Goal: Task Accomplishment & Management: Use online tool/utility

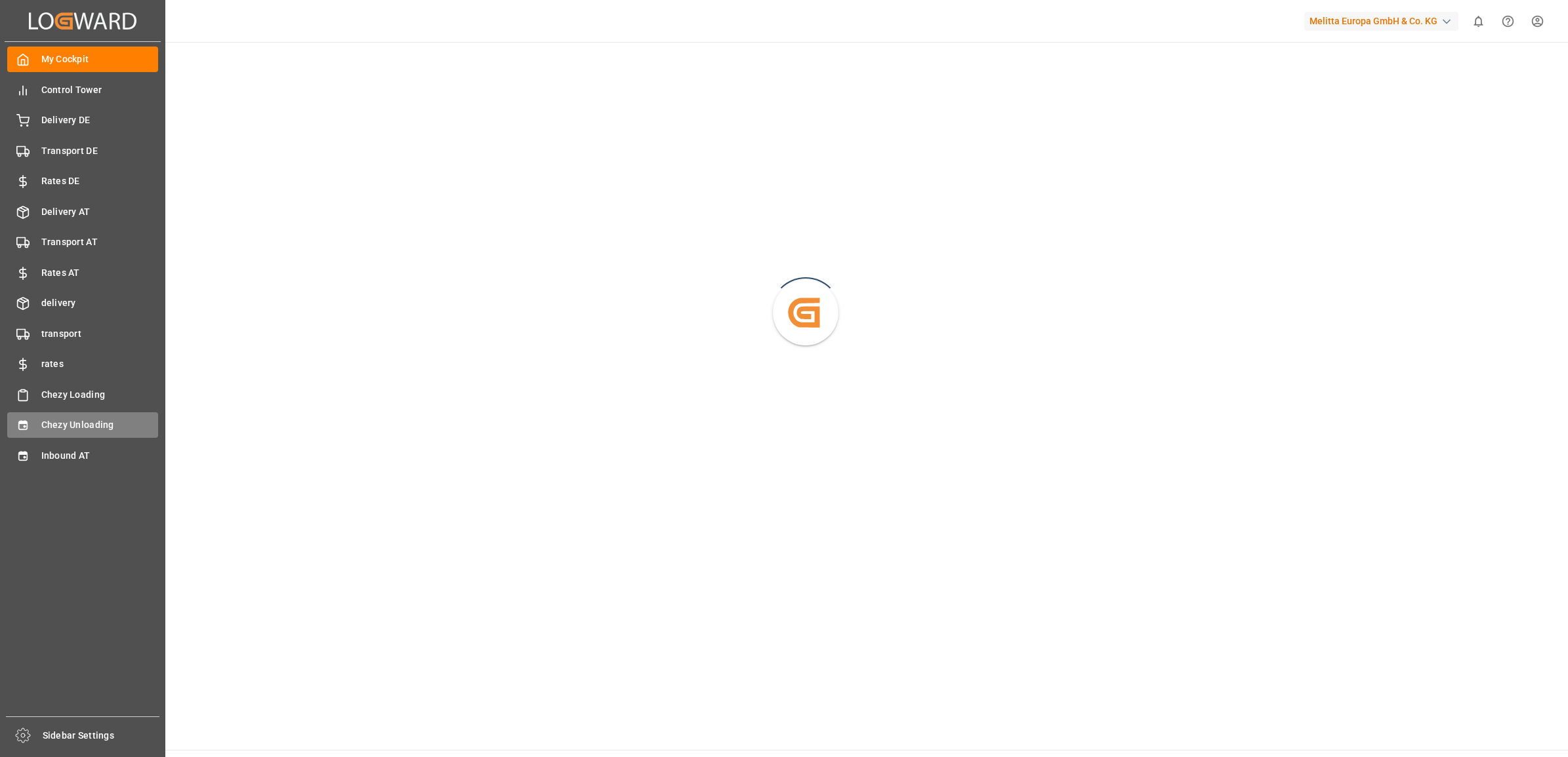
click at [32, 421] on div "Chezy Unloading Chezy Unloading" at bounding box center [82, 424] width 151 height 25
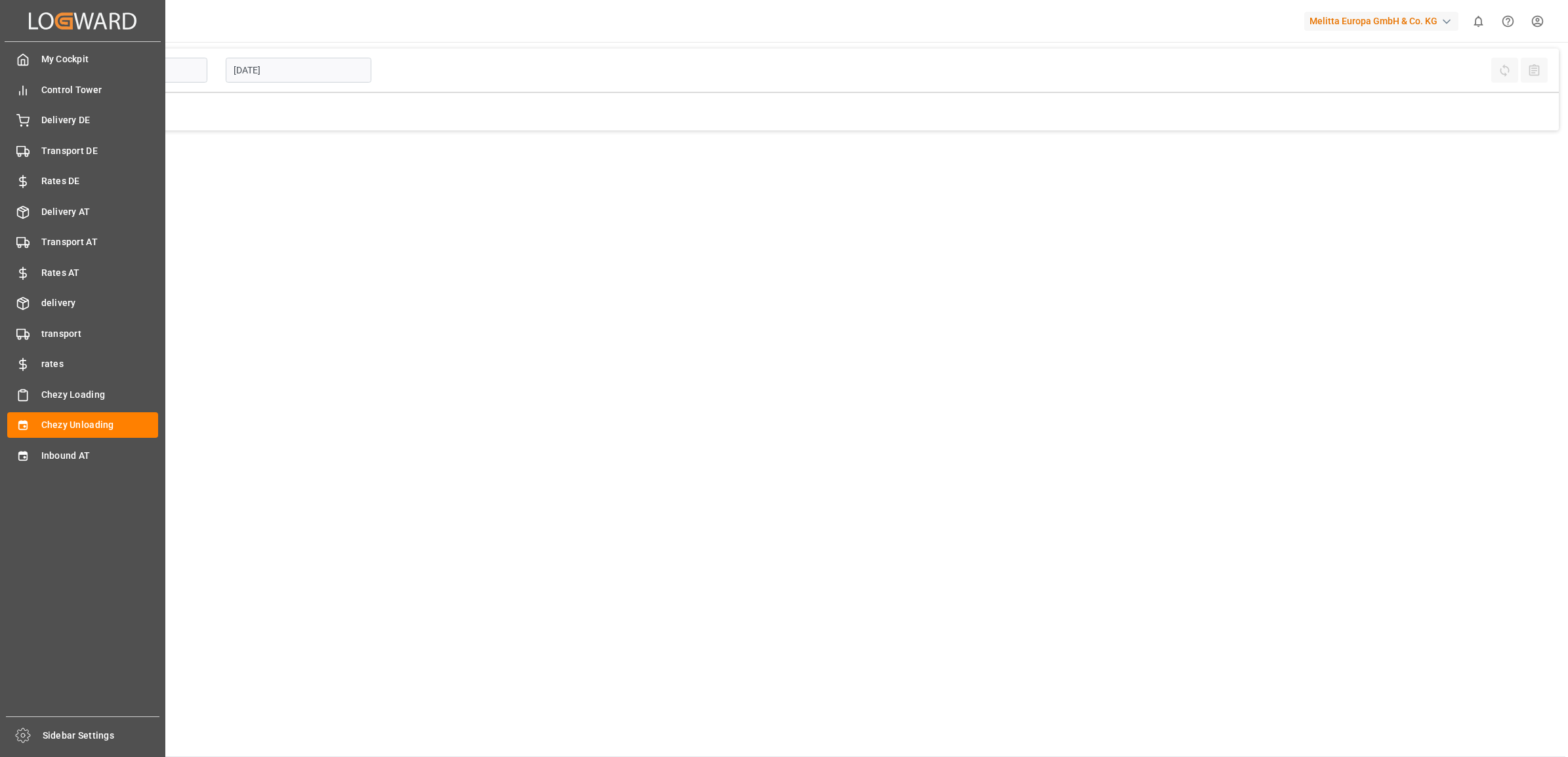
type input "Chezy Unloading"
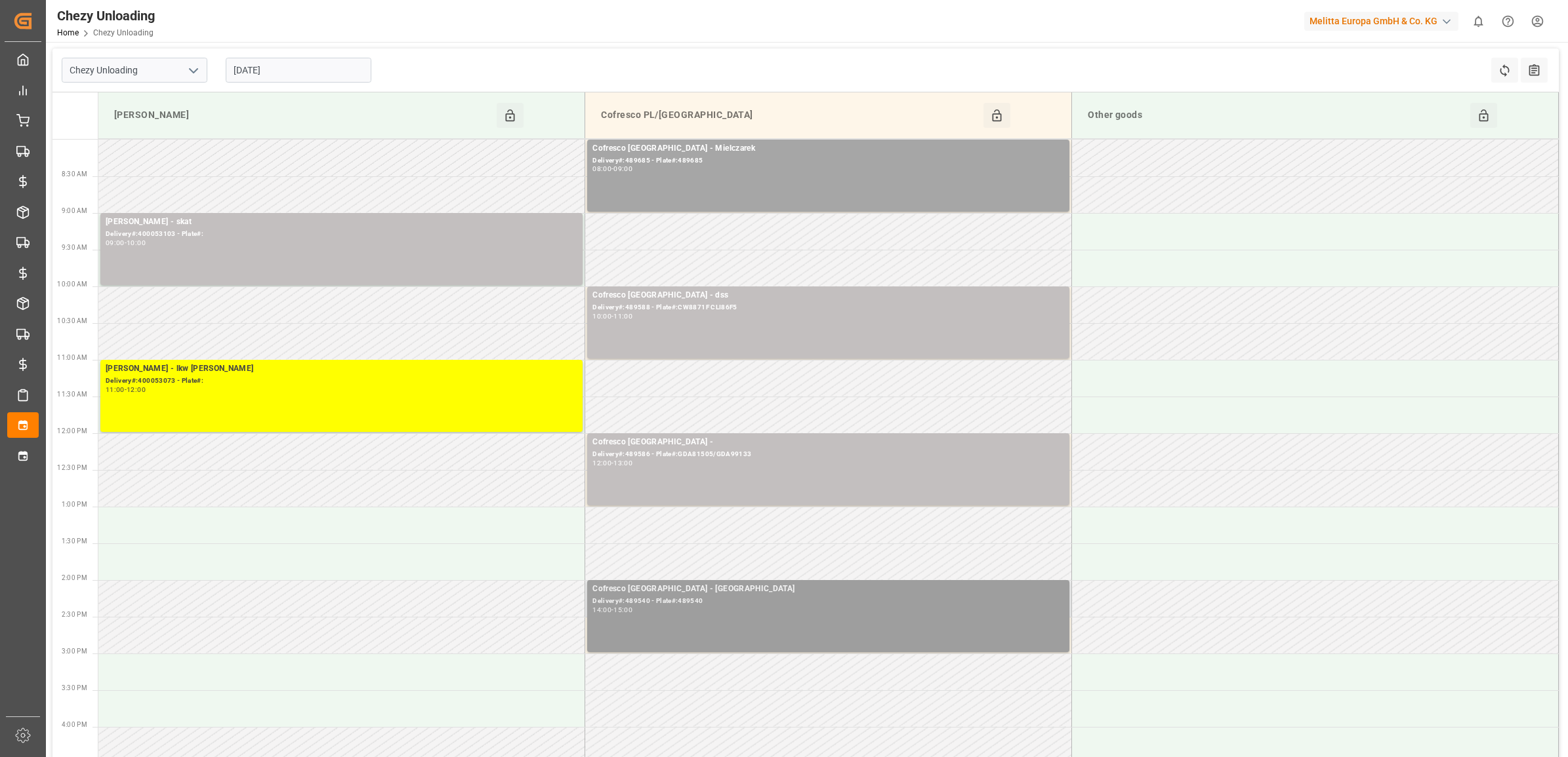
click at [666, 608] on div "14:00 - 15:00" at bounding box center [828, 610] width 472 height 7
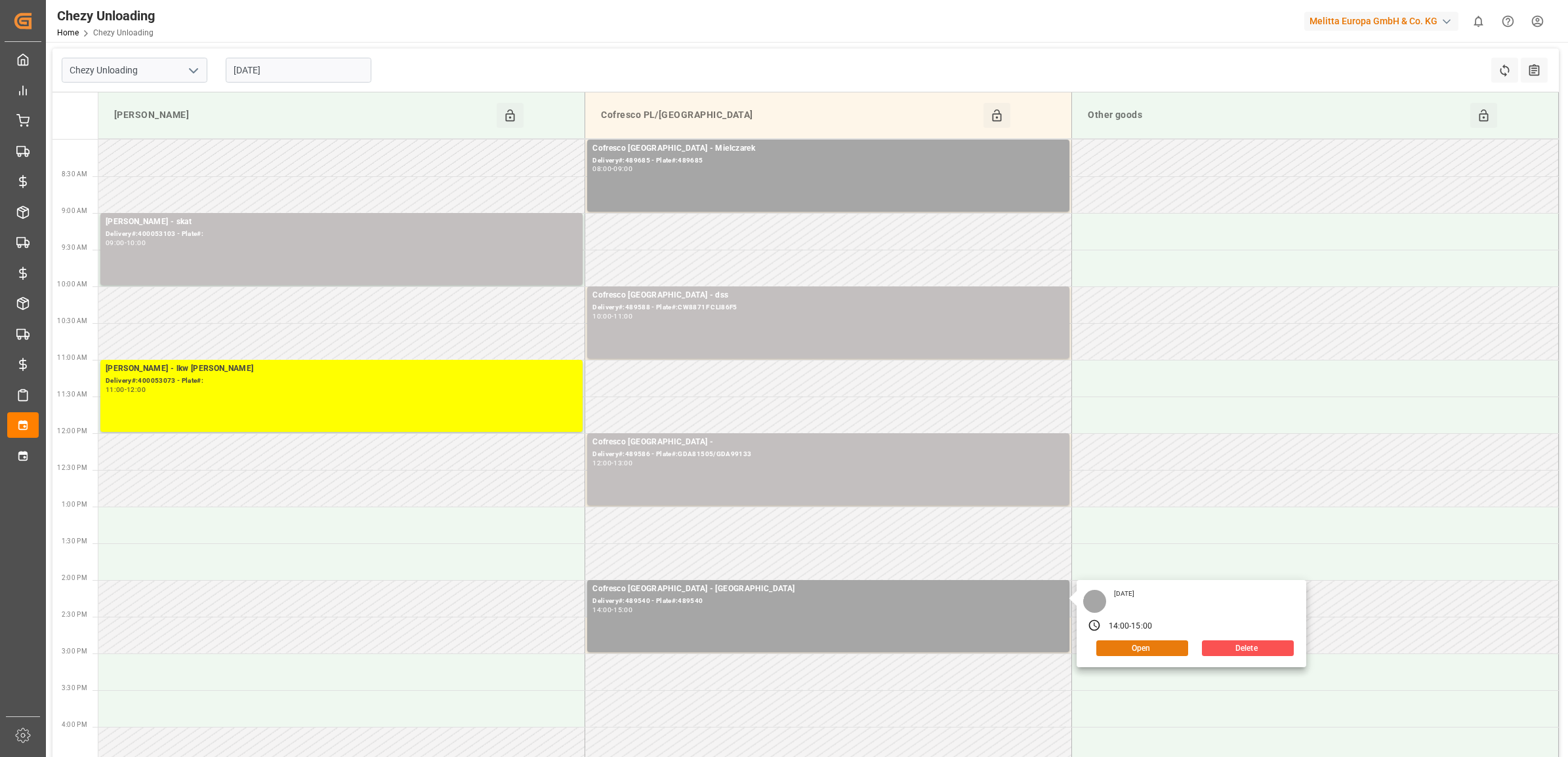
click at [1117, 646] on button "Open" at bounding box center [1142, 648] width 92 height 15
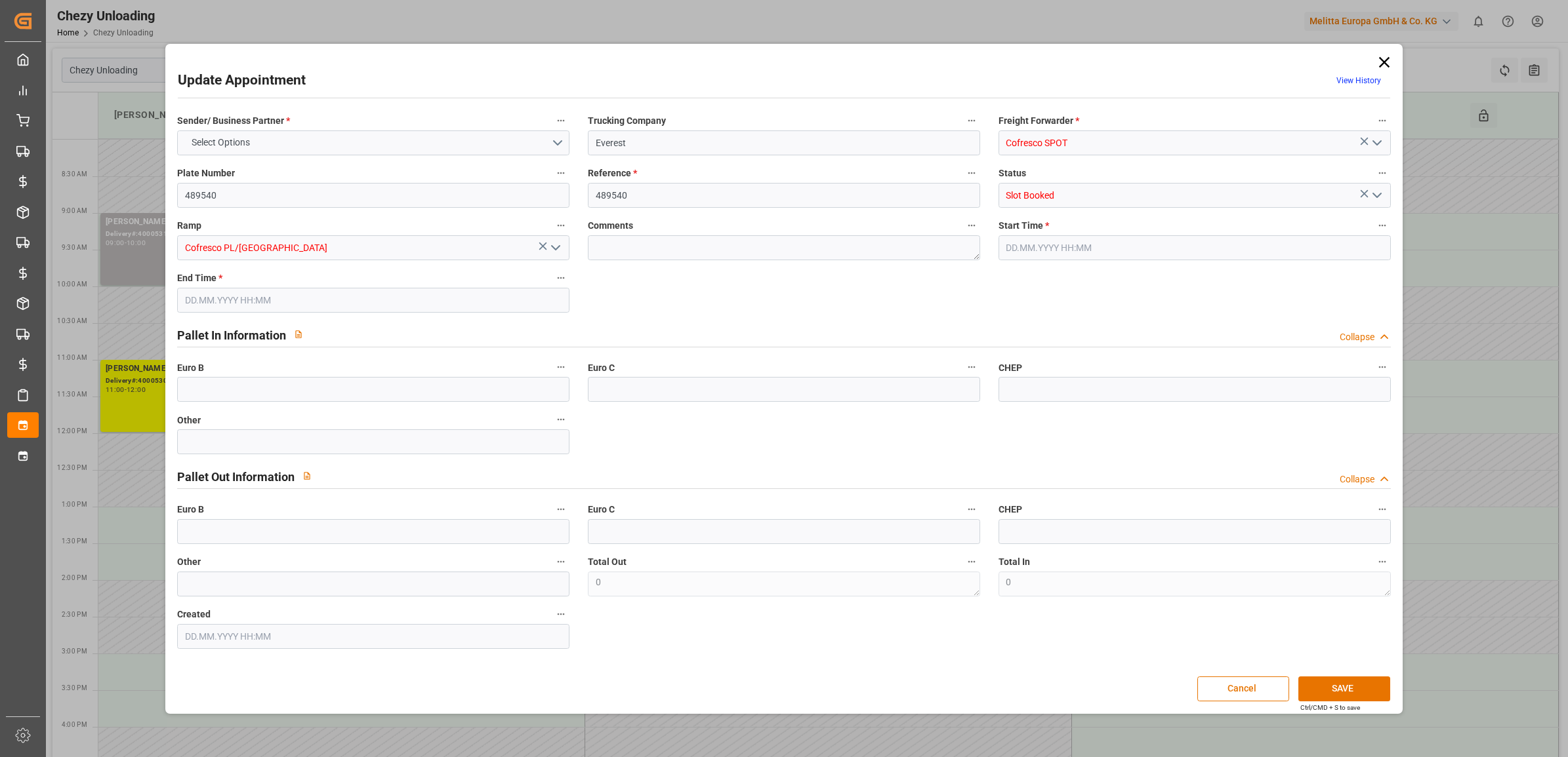
type input "0"
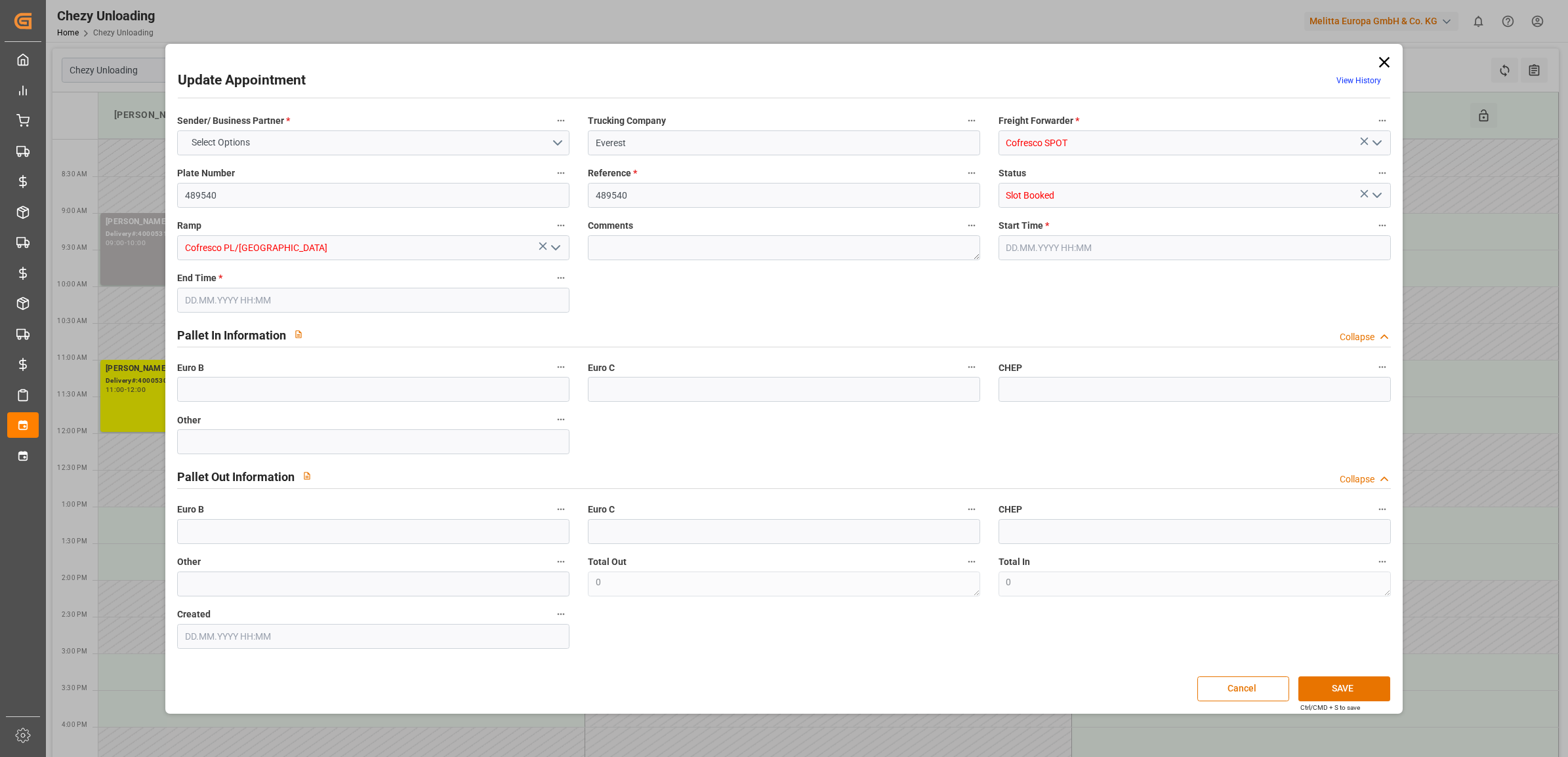
type input "0"
type input "[DATE] 14:00"
type input "[DATE] 15:00"
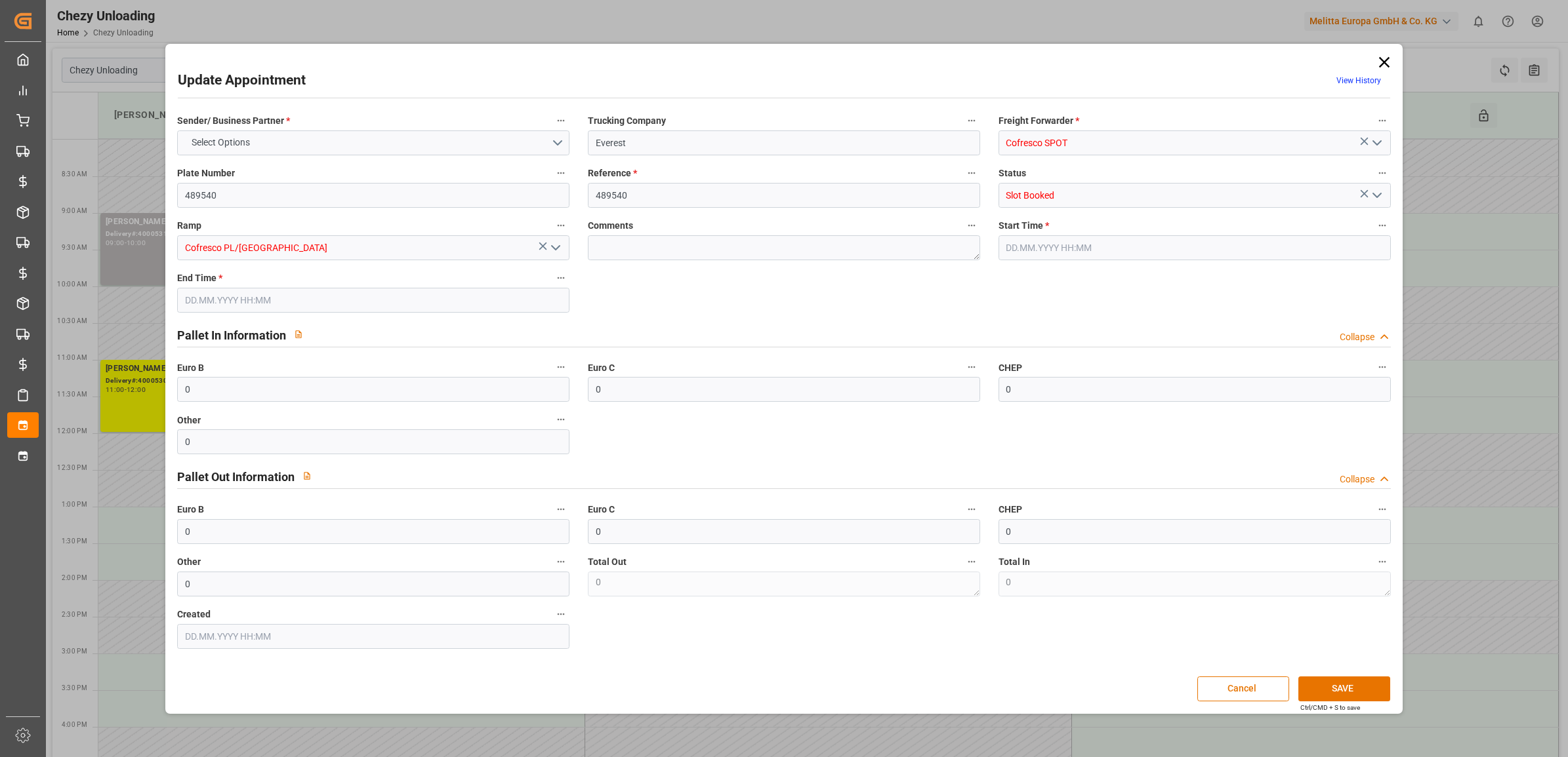
type input "[DATE] 11:30"
click at [1381, 61] on icon at bounding box center [1384, 62] width 18 height 18
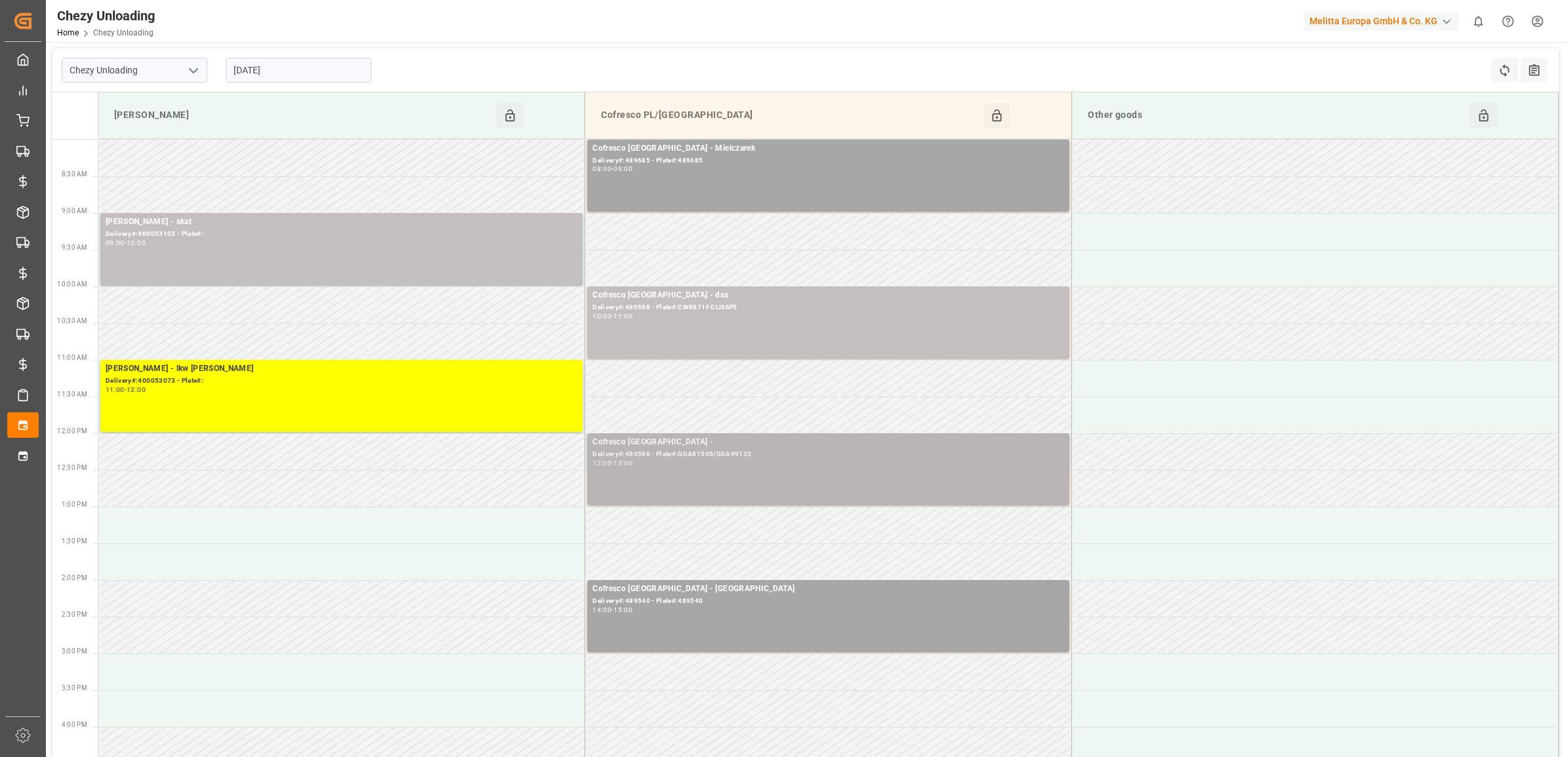
click at [710, 457] on div "Delivery#:489586 - Plate#:GDA81505/GDA99133" at bounding box center [828, 454] width 472 height 11
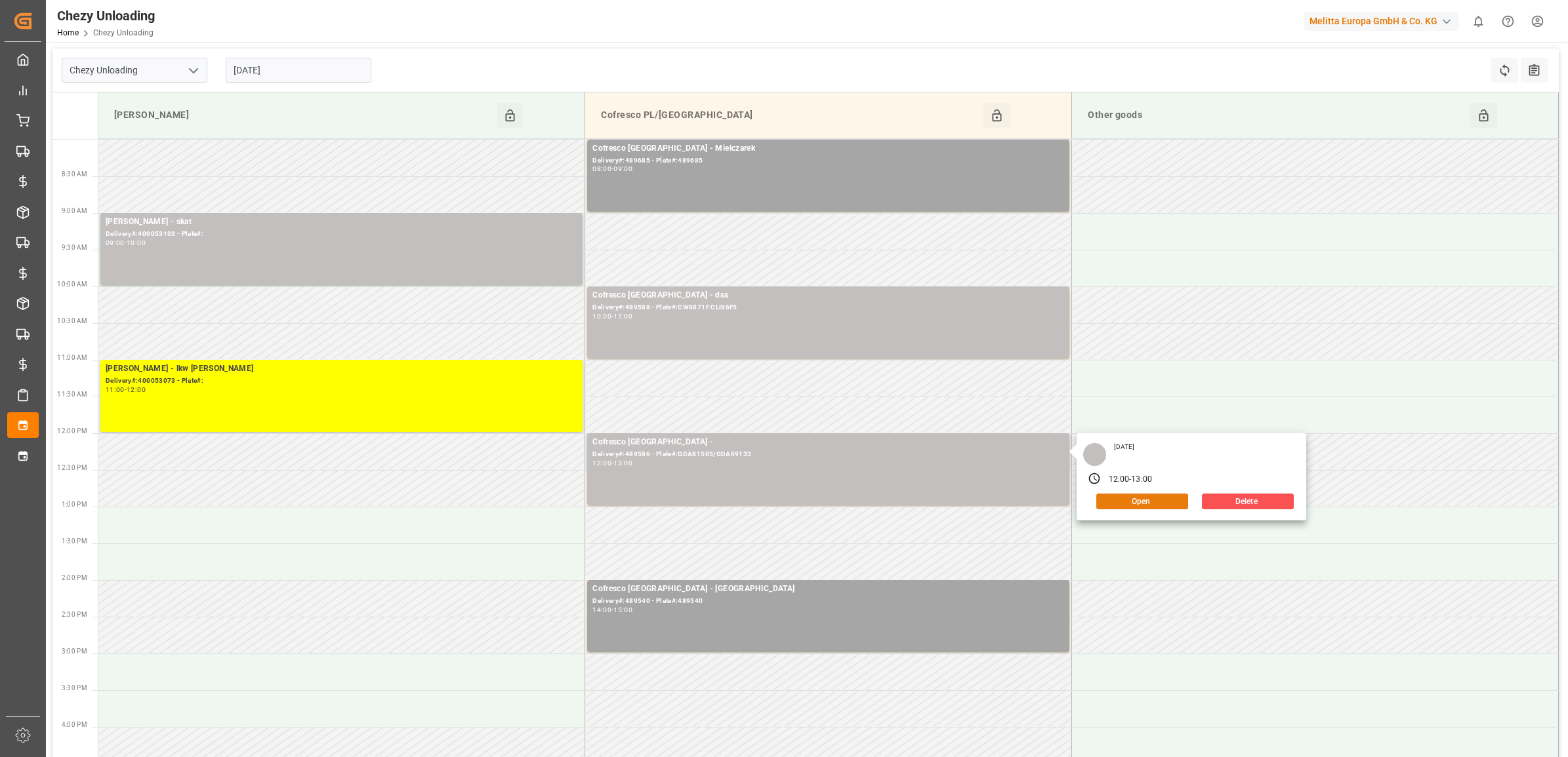
click at [1148, 503] on button "Open" at bounding box center [1142, 501] width 92 height 15
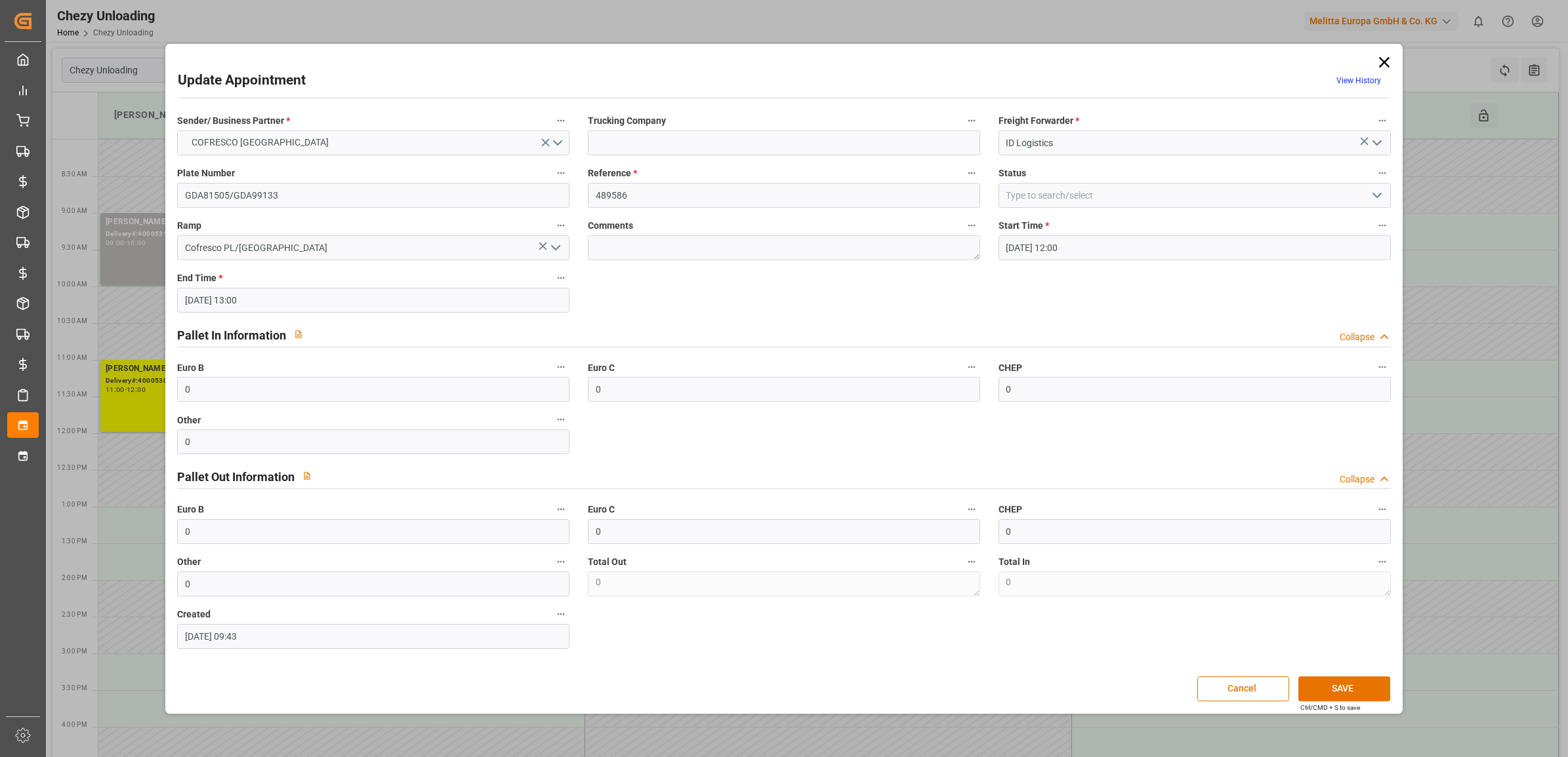
click at [1387, 54] on icon at bounding box center [1384, 62] width 18 height 18
